Goal: Transaction & Acquisition: Download file/media

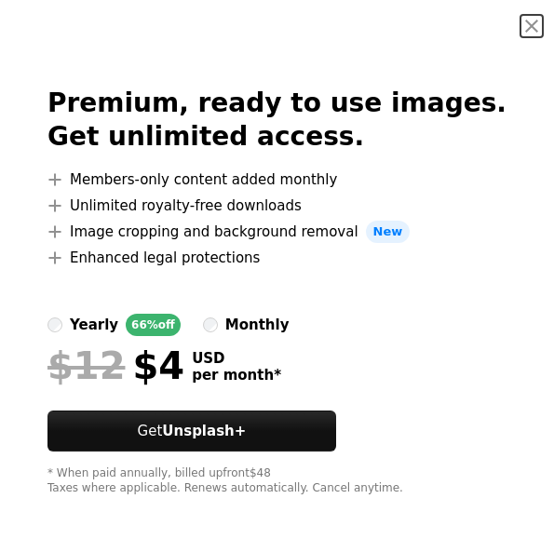
scroll to position [9, 0]
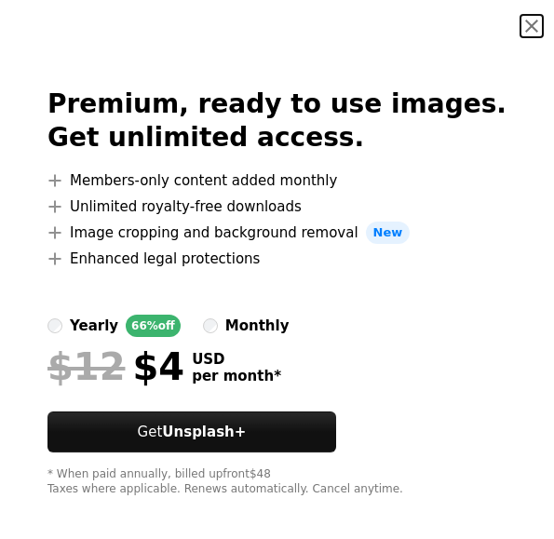
click at [532, 21] on button "An X shape" at bounding box center [532, 26] width 22 height 22
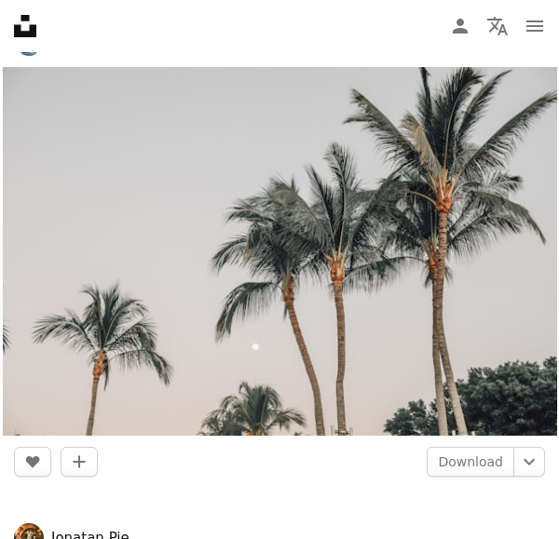
scroll to position [1885, 0]
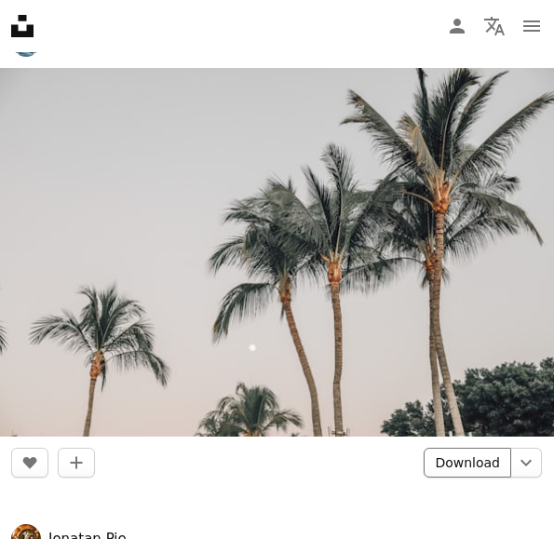
click at [478, 463] on link "Download" at bounding box center [468, 463] width 88 height 30
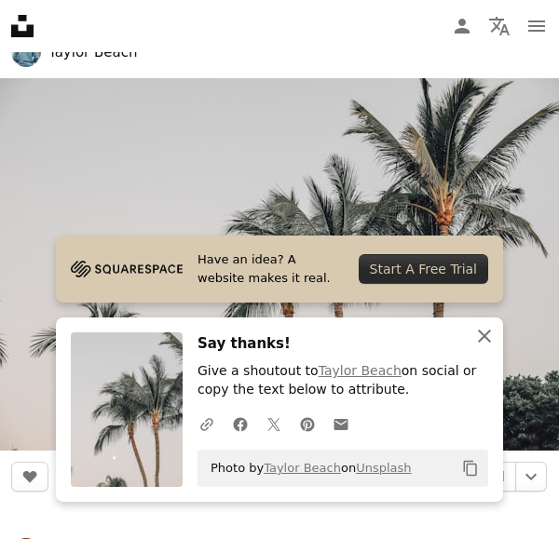
click at [484, 340] on icon "An X shape" at bounding box center [484, 336] width 22 height 22
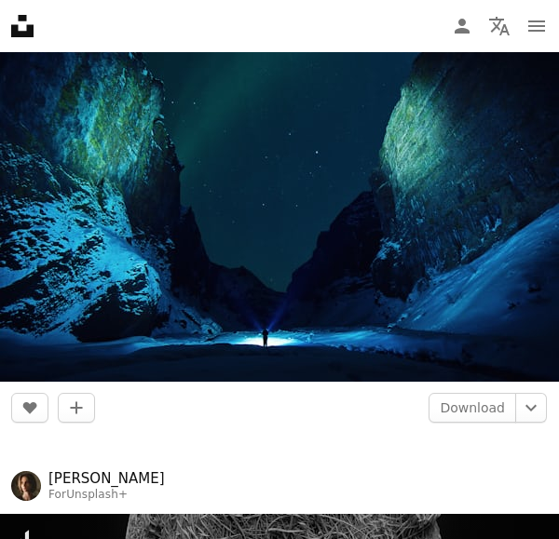
scroll to position [2453, 0]
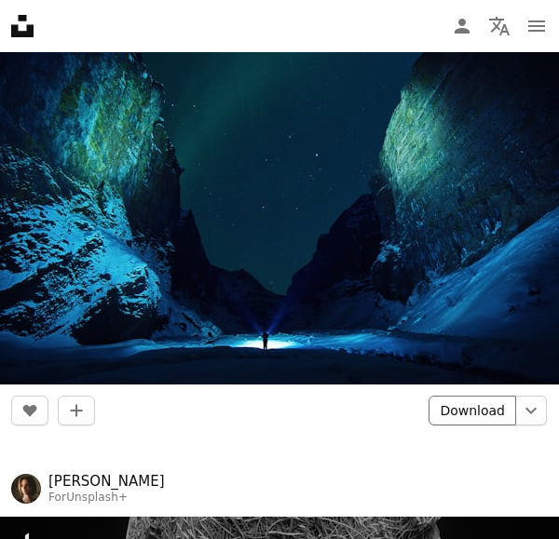
click at [453, 404] on link "Download" at bounding box center [472, 411] width 88 height 30
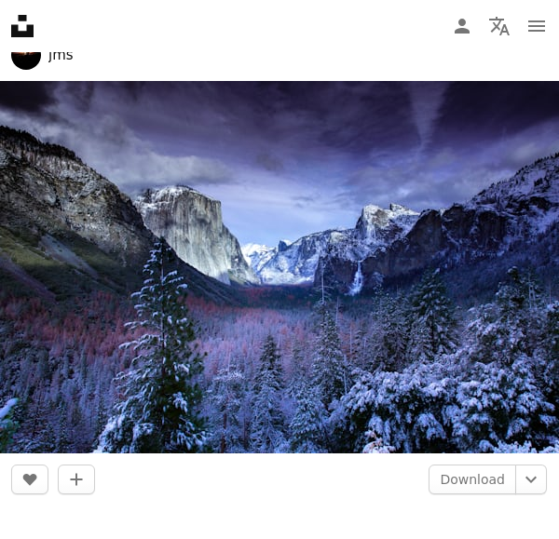
scroll to position [3871, 0]
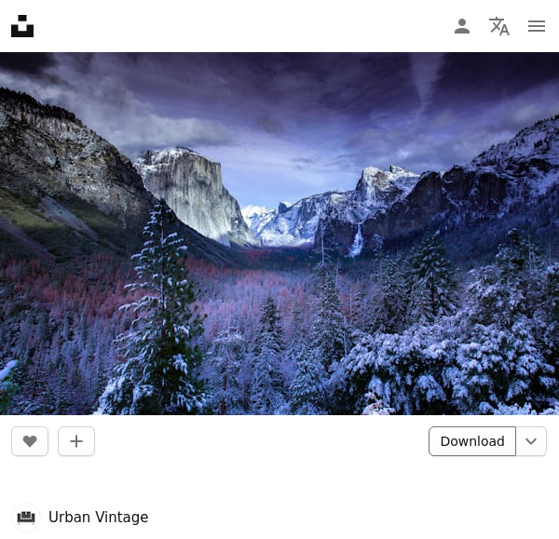
click at [463, 438] on link "Download" at bounding box center [472, 442] width 88 height 30
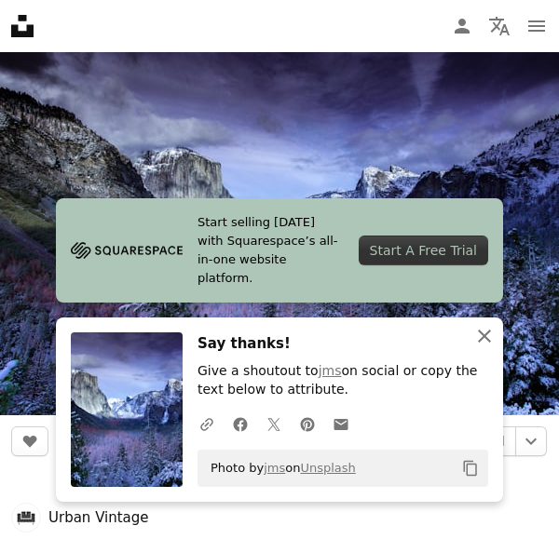
click at [485, 335] on icon "An X shape" at bounding box center [484, 336] width 22 height 22
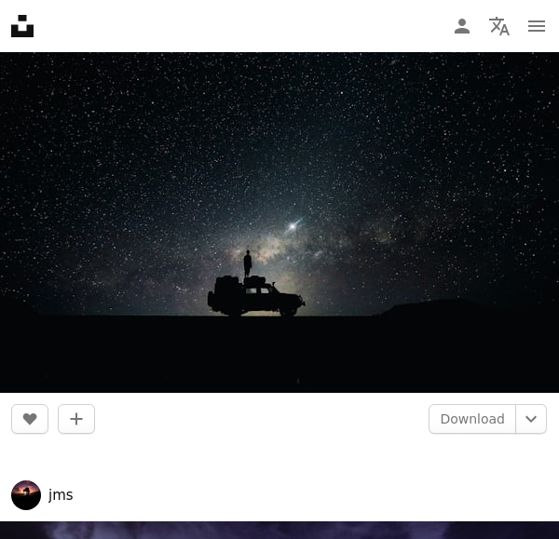
scroll to position [3384, 0]
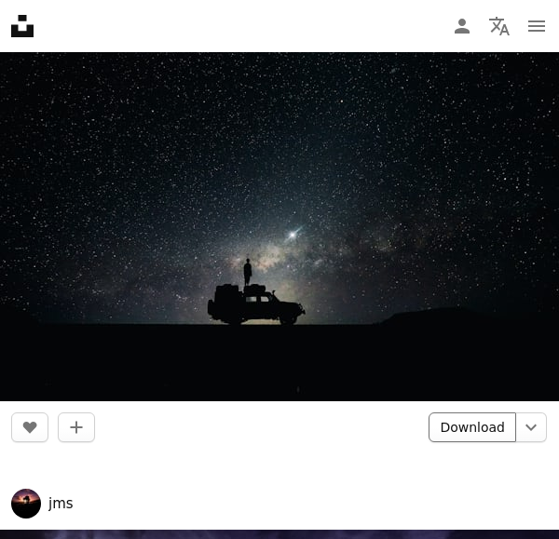
click at [474, 415] on link "Download" at bounding box center [472, 428] width 88 height 30
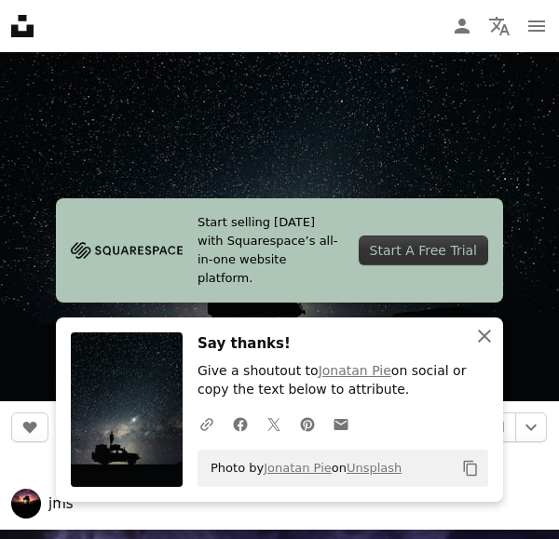
click at [489, 340] on icon "An X shape" at bounding box center [484, 336] width 22 height 22
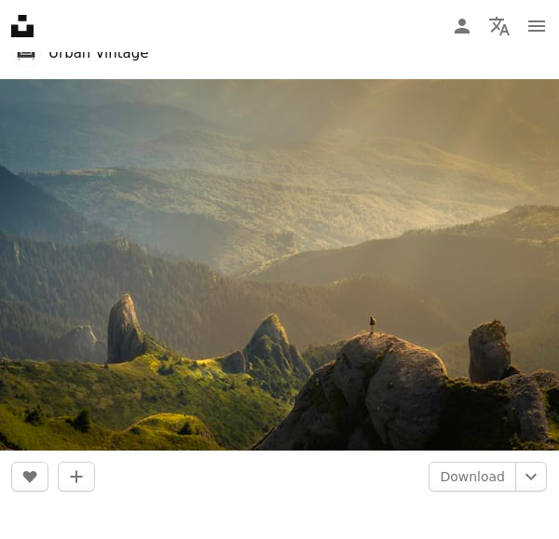
scroll to position [4334, 0]
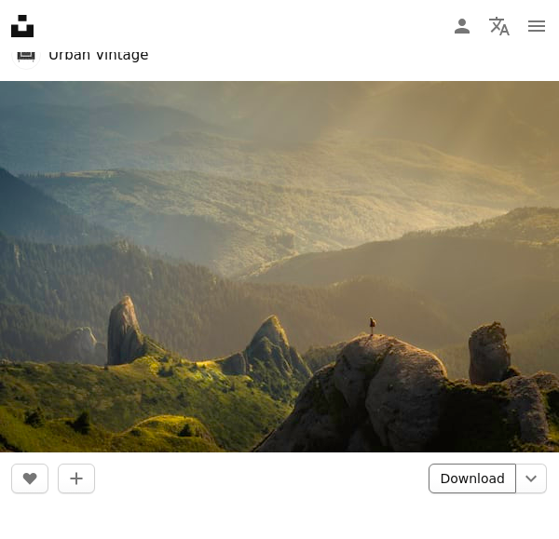
click at [468, 472] on link "Download" at bounding box center [472, 479] width 88 height 30
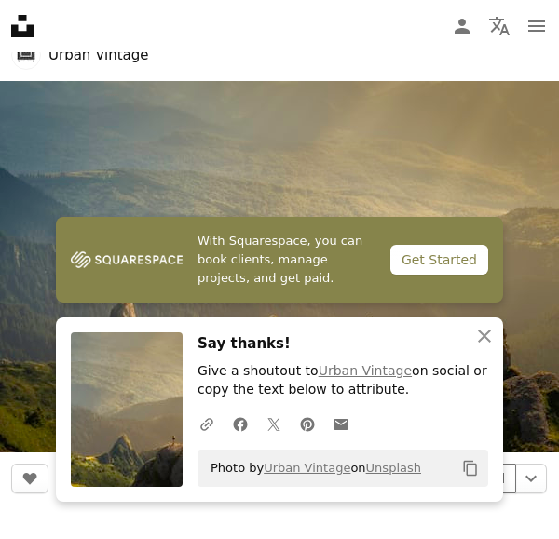
click at [468, 472] on icon "Copy content" at bounding box center [470, 468] width 17 height 17
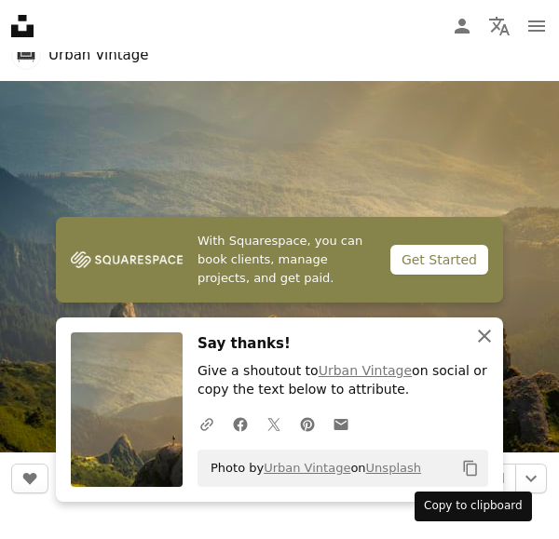
click at [483, 339] on icon "button" at bounding box center [484, 336] width 13 height 13
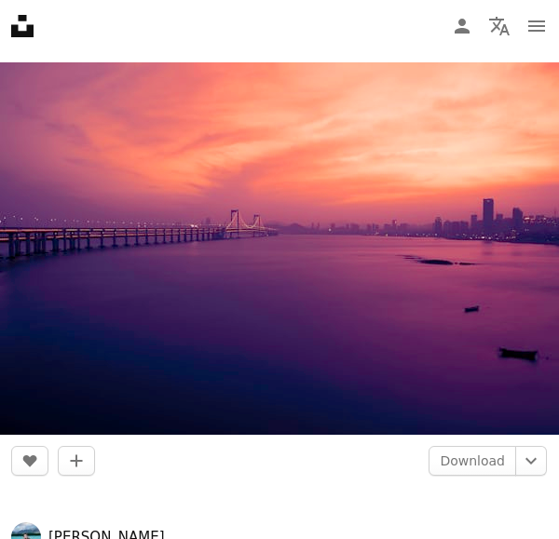
scroll to position [5302, 0]
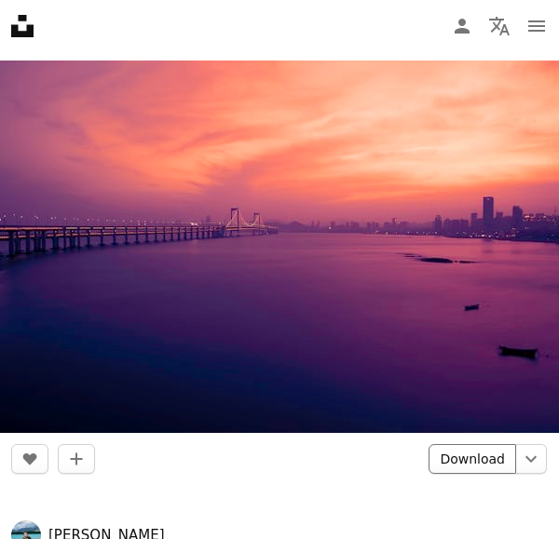
click at [479, 453] on link "Download" at bounding box center [472, 459] width 88 height 30
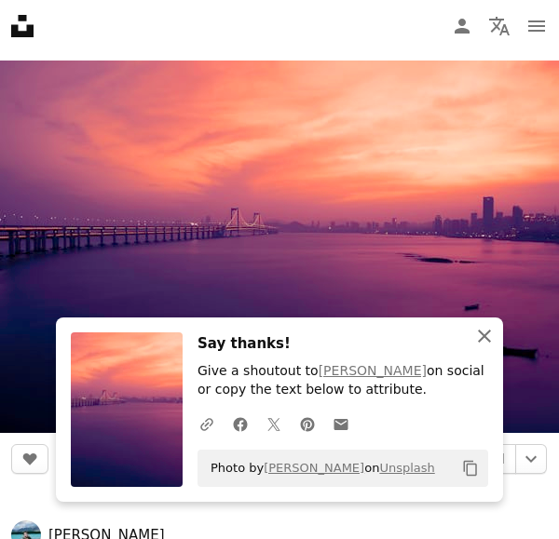
click at [486, 340] on icon "button" at bounding box center [484, 336] width 13 height 13
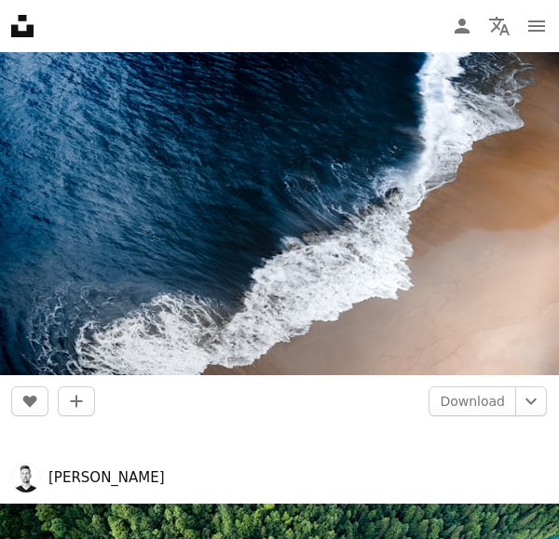
scroll to position [5836, 0]
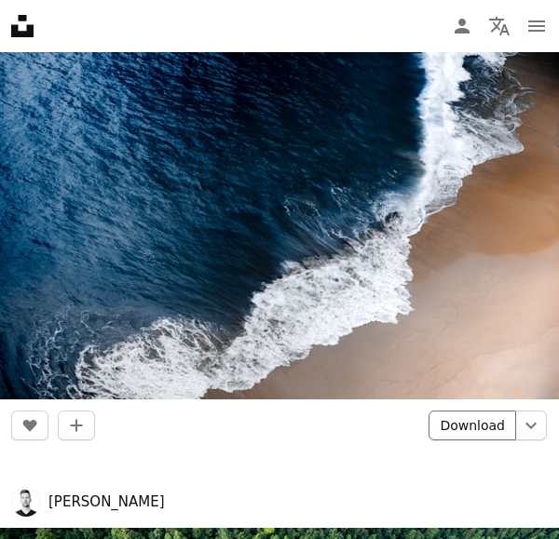
click at [448, 420] on link "Download" at bounding box center [472, 426] width 88 height 30
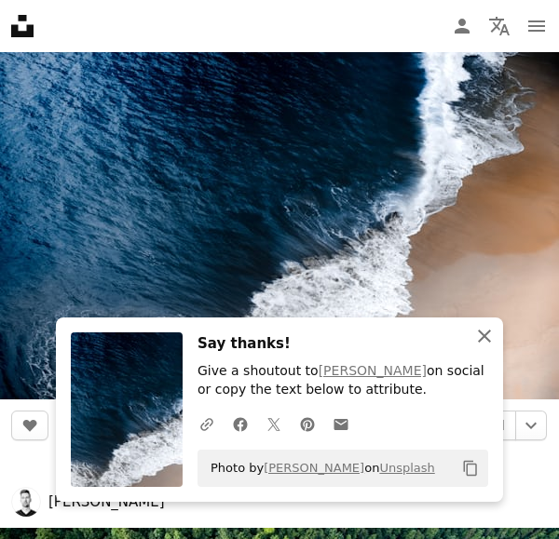
click at [481, 339] on icon "An X shape" at bounding box center [484, 336] width 22 height 22
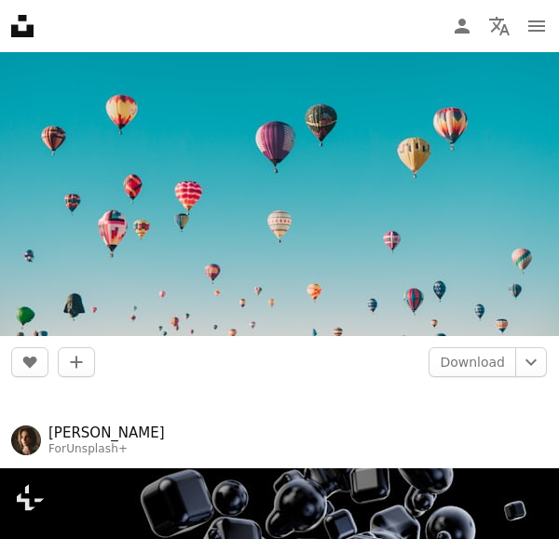
scroll to position [8352, 0]
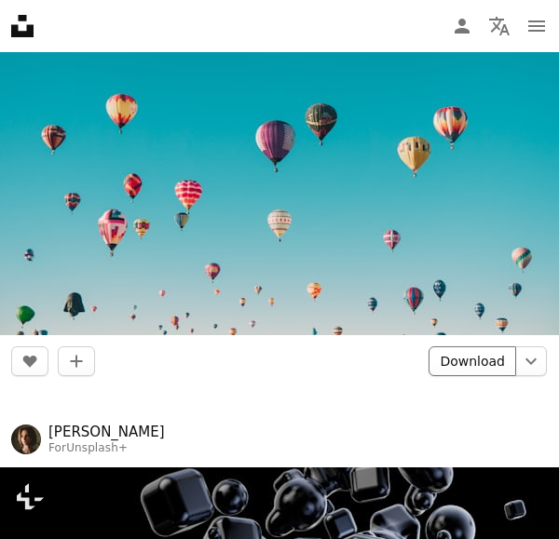
click at [466, 350] on link "Download" at bounding box center [472, 361] width 88 height 30
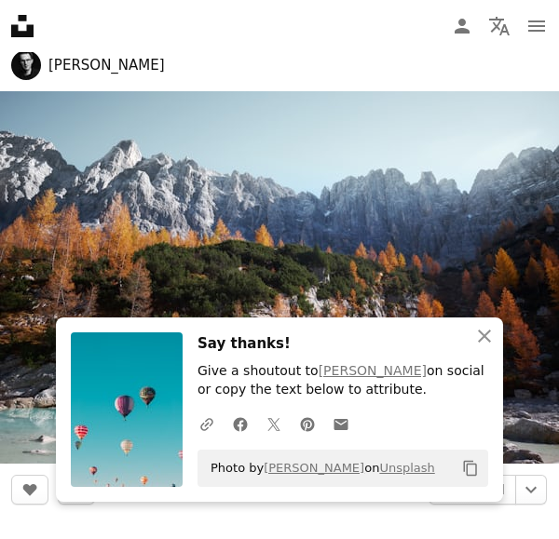
scroll to position [7701, 0]
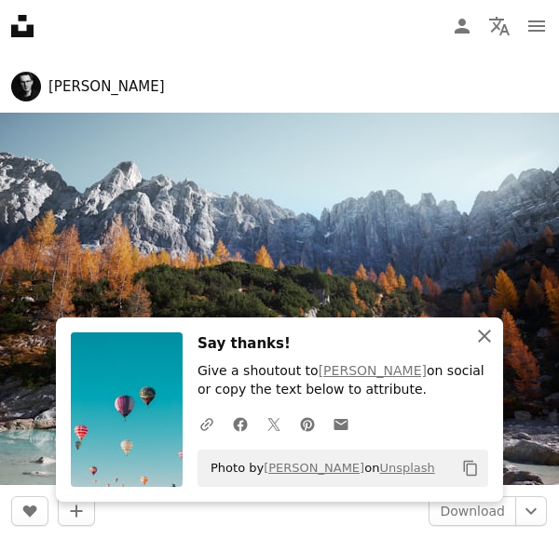
click at [483, 339] on icon "button" at bounding box center [484, 336] width 13 height 13
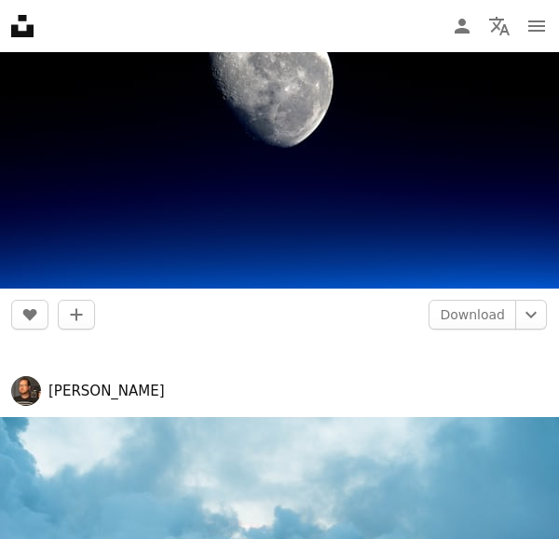
scroll to position [9350, 0]
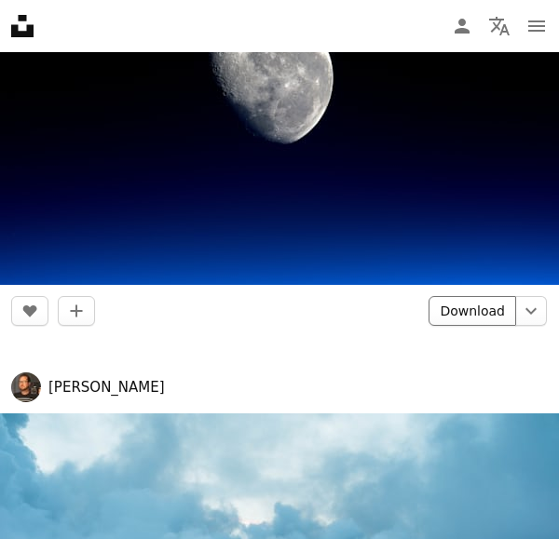
click at [461, 300] on link "Download" at bounding box center [472, 311] width 88 height 30
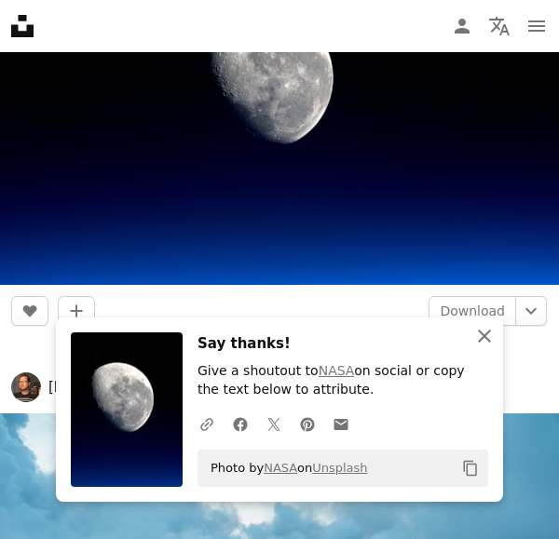
click at [485, 338] on icon "button" at bounding box center [484, 336] width 13 height 13
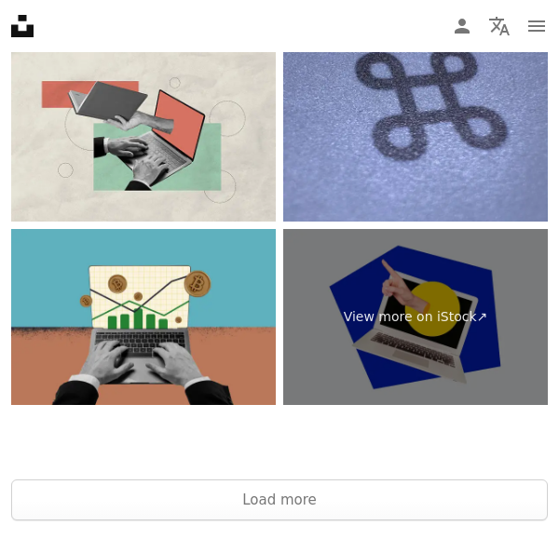
scroll to position [10744, 0]
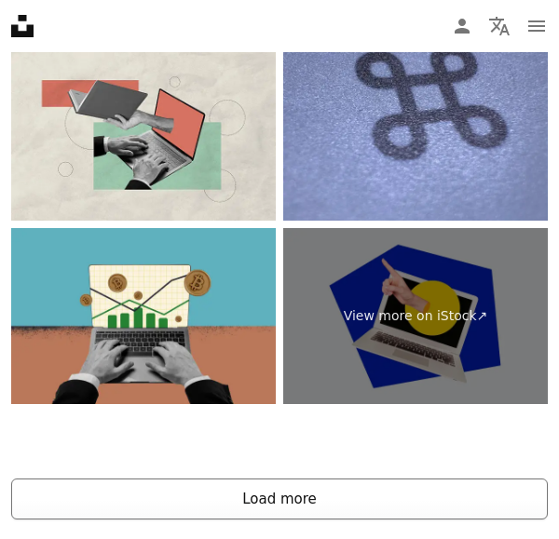
click at [377, 488] on button "Load more" at bounding box center [279, 499] width 536 height 41
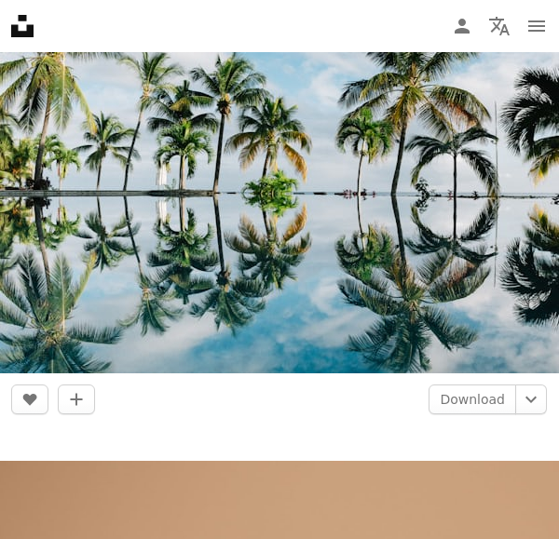
scroll to position [11708, 0]
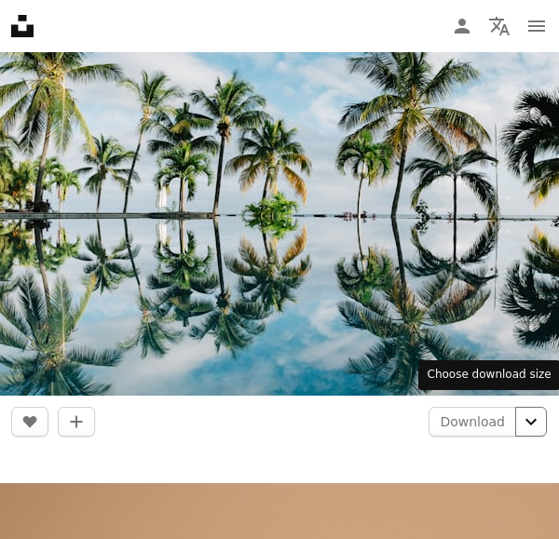
click at [526, 418] on icon "Chevron down" at bounding box center [531, 422] width 30 height 22
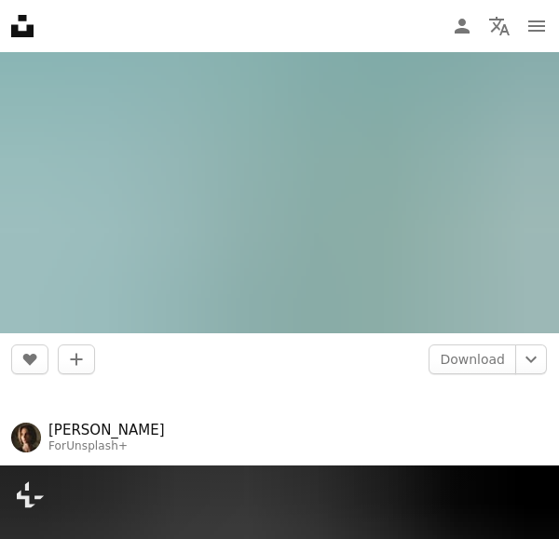
scroll to position [12963, 0]
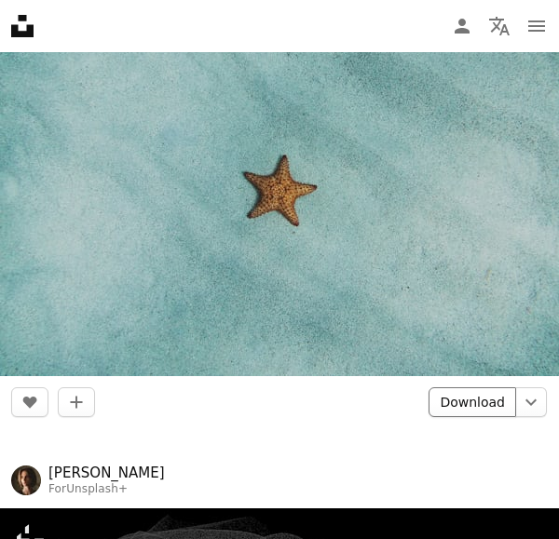
click at [469, 388] on link "Download" at bounding box center [472, 402] width 88 height 30
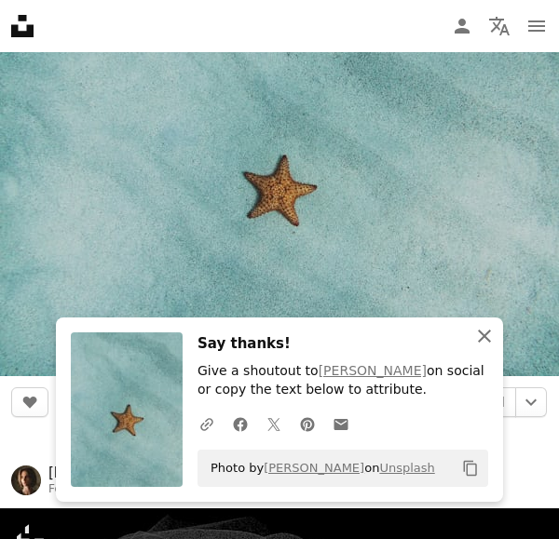
click at [482, 347] on icon "An X shape" at bounding box center [484, 336] width 22 height 22
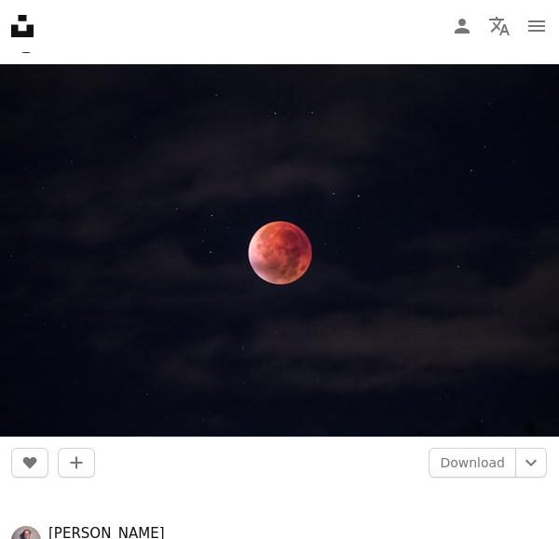
scroll to position [20726, 0]
